Goal: Obtain resource: Download file/media

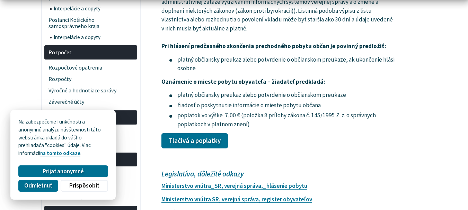
scroll to position [1156, 0]
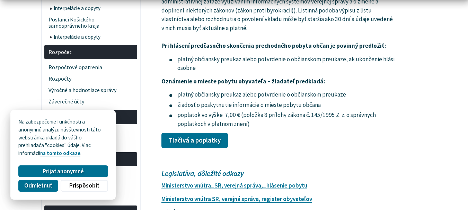
click at [41, 183] on span "Odmietnuť" at bounding box center [38, 185] width 28 height 7
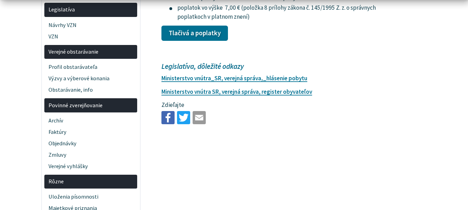
scroll to position [1265, 0]
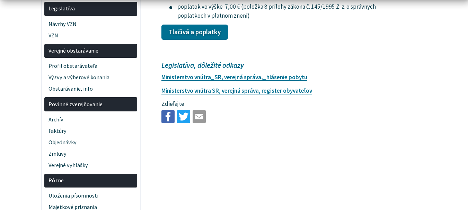
click at [192, 36] on link "Tlačivá a poplatky" at bounding box center [195, 32] width 67 height 15
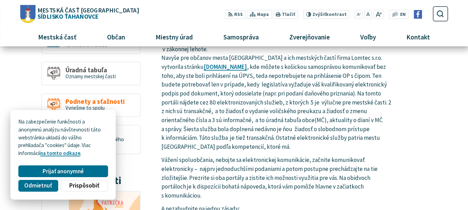
scroll to position [448, 0]
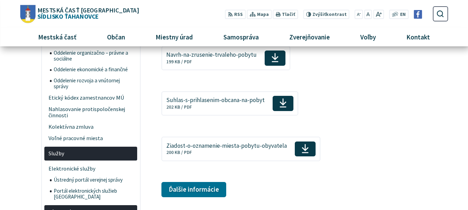
scroll to position [508, 0]
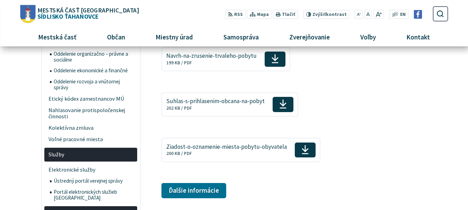
click at [283, 102] on icon at bounding box center [283, 104] width 8 height 10
